Goal: Task Accomplishment & Management: Complete application form

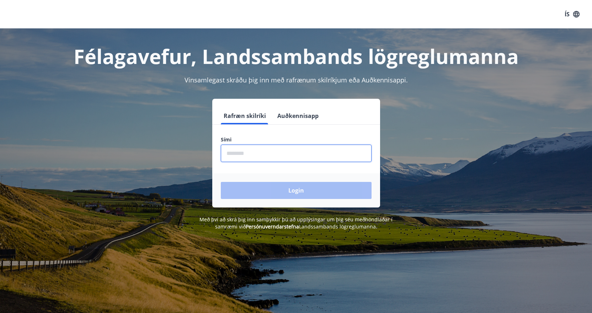
click at [301, 152] on input "phone" at bounding box center [296, 153] width 151 height 17
type input "********"
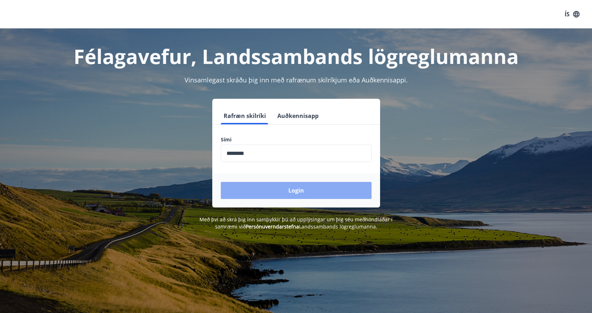
click at [269, 193] on button "Login" at bounding box center [296, 190] width 151 height 17
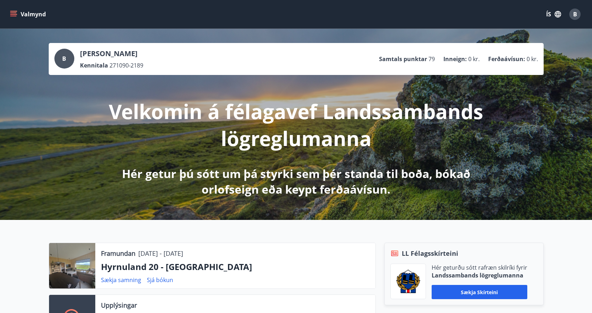
click at [16, 16] on icon "menu" at bounding box center [13, 16] width 6 height 1
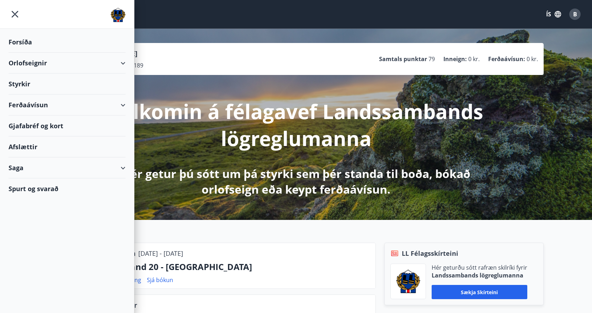
click at [304, 169] on p "Hér getur þú sótt um þá styrki sem þér standa til boða, bókað orlofseign eða ke…" at bounding box center [296, 181] width 376 height 31
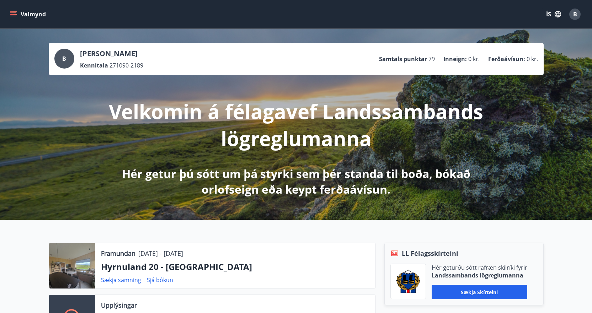
click at [15, 14] on icon "menu" at bounding box center [13, 14] width 7 height 7
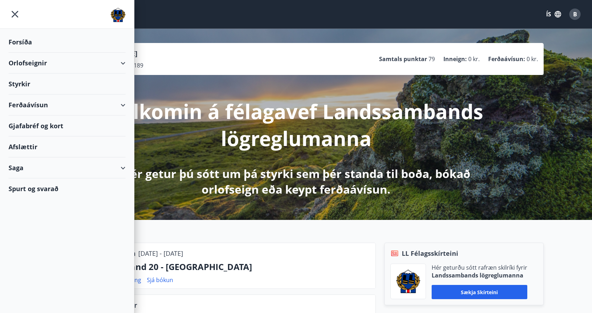
click at [25, 84] on div "Styrkir" at bounding box center [67, 84] width 117 height 21
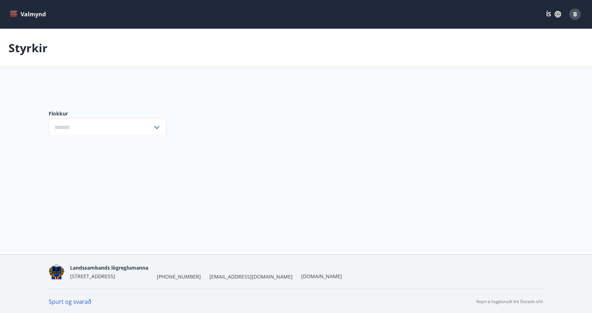
type input "***"
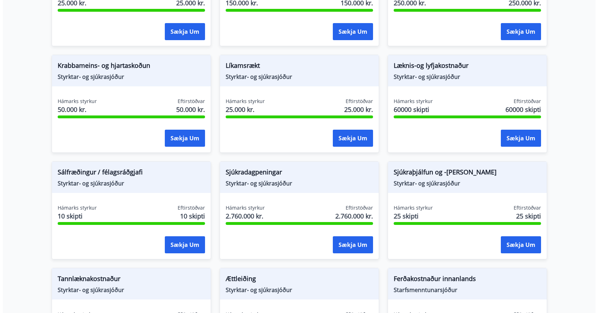
scroll to position [427, 0]
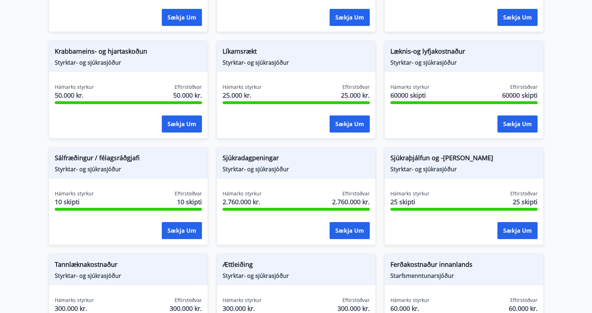
click at [84, 52] on span "Krabbameins- og hjartaskoðun" at bounding box center [128, 53] width 147 height 12
click at [86, 67] on div "Krabbameins- og hjartaskoðun Styrktar- og sjúkrasjóður" at bounding box center [128, 56] width 159 height 31
click at [85, 63] on span "Styrktar- og sjúkrasjóður" at bounding box center [128, 63] width 147 height 8
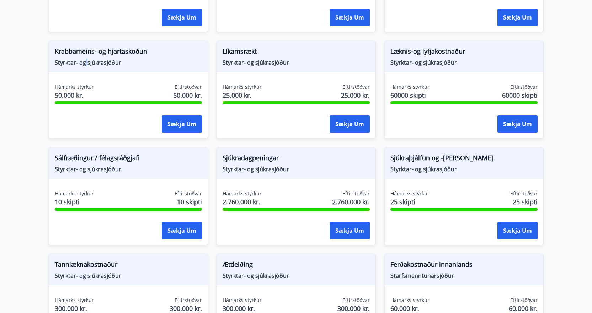
click at [85, 63] on span "Styrktar- og sjúkrasjóður" at bounding box center [128, 63] width 147 height 8
click at [89, 52] on span "Krabbameins- og hjartaskoðun" at bounding box center [128, 53] width 147 height 12
click at [175, 127] on button "Sækja um" at bounding box center [182, 124] width 40 height 17
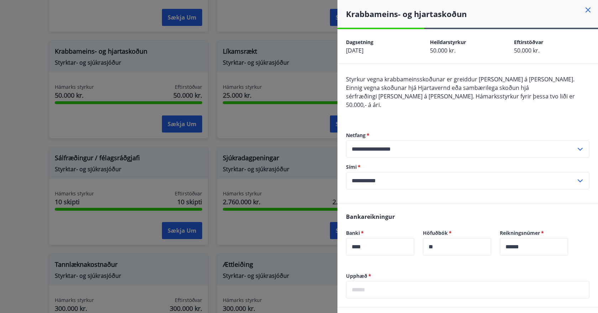
click at [351, 86] on span "Styrkur vegna krabbameinsskoðunar er greiddur [PERSON_NAME] á [PERSON_NAME]. Ei…" at bounding box center [460, 83] width 228 height 16
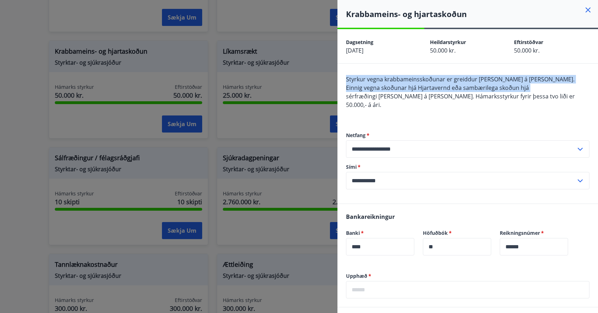
click at [351, 86] on span "Styrkur vegna krabbameinsskoðunar er greiddur [PERSON_NAME] á [PERSON_NAME]. Ei…" at bounding box center [460, 83] width 228 height 16
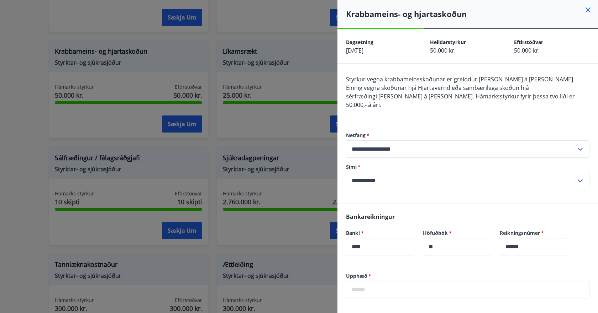
click at [372, 100] on span "sérfræðingi [PERSON_NAME] á [PERSON_NAME]. Hámarksstyrkur fyrir þessa tvo liði …" at bounding box center [460, 100] width 229 height 16
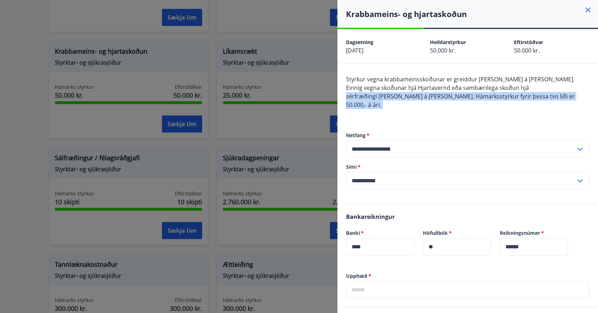
click at [372, 100] on span "sérfræðingi [PERSON_NAME] á [PERSON_NAME]. Hámarksstyrkur fyrir þessa tvo liði …" at bounding box center [460, 100] width 229 height 16
click at [373, 99] on span "sérfræðingi [PERSON_NAME] á [PERSON_NAME]. Hámarksstyrkur fyrir þessa tvo liði …" at bounding box center [460, 100] width 229 height 16
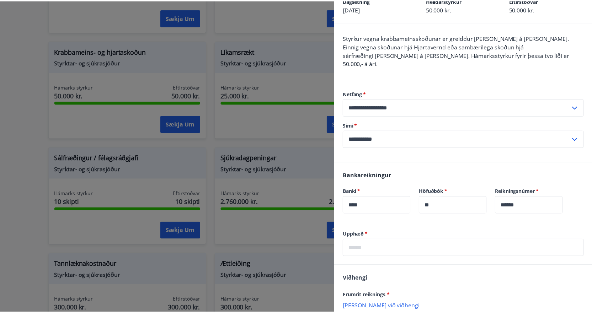
scroll to position [101, 0]
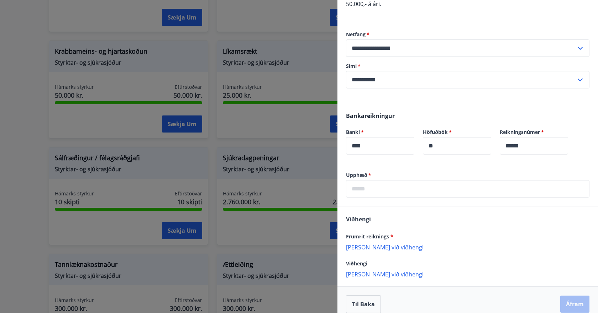
click at [44, 67] on div at bounding box center [299, 156] width 598 height 313
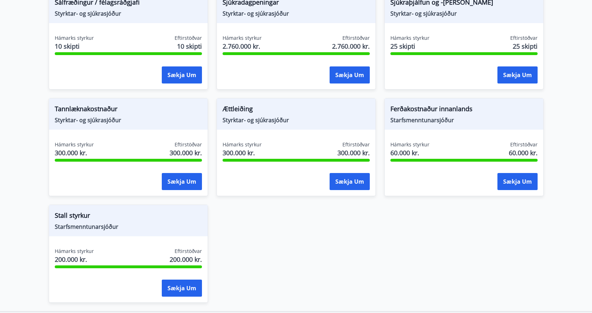
scroll to position [605, 0]
